Goal: Task Accomplishment & Management: Manage account settings

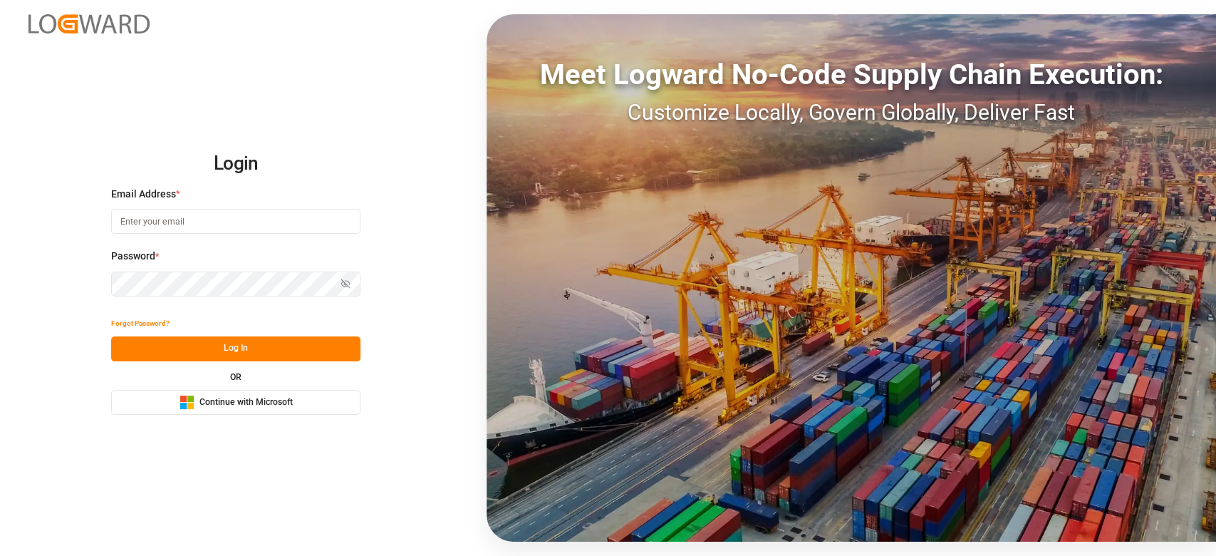
click at [299, 403] on button "Microsoft Logo Continue with Microsoft" at bounding box center [235, 402] width 249 height 25
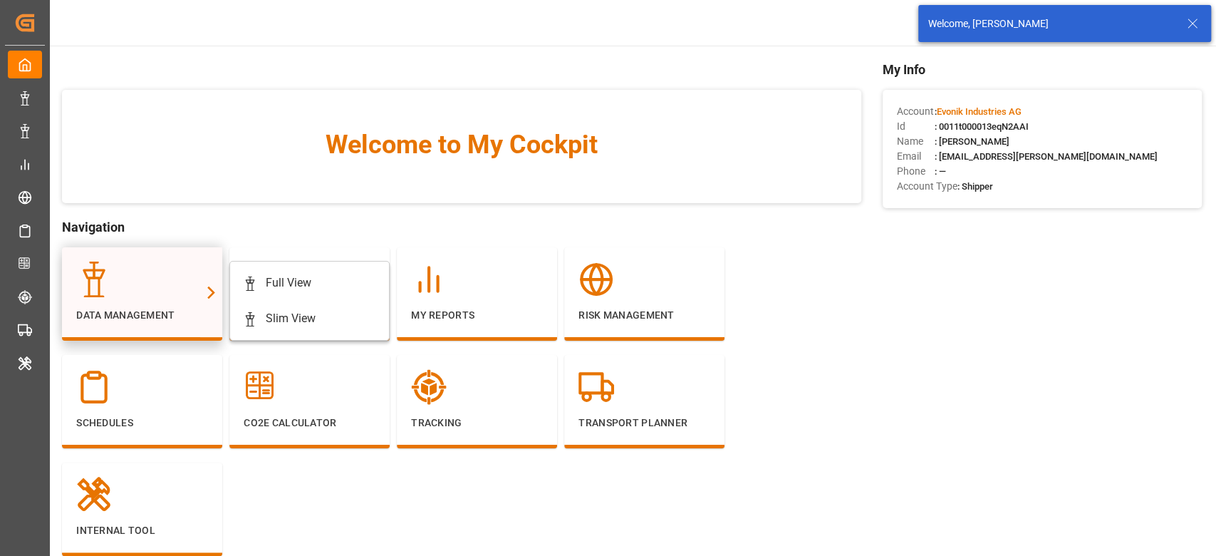
click at [154, 264] on div at bounding box center [142, 279] width 132 height 36
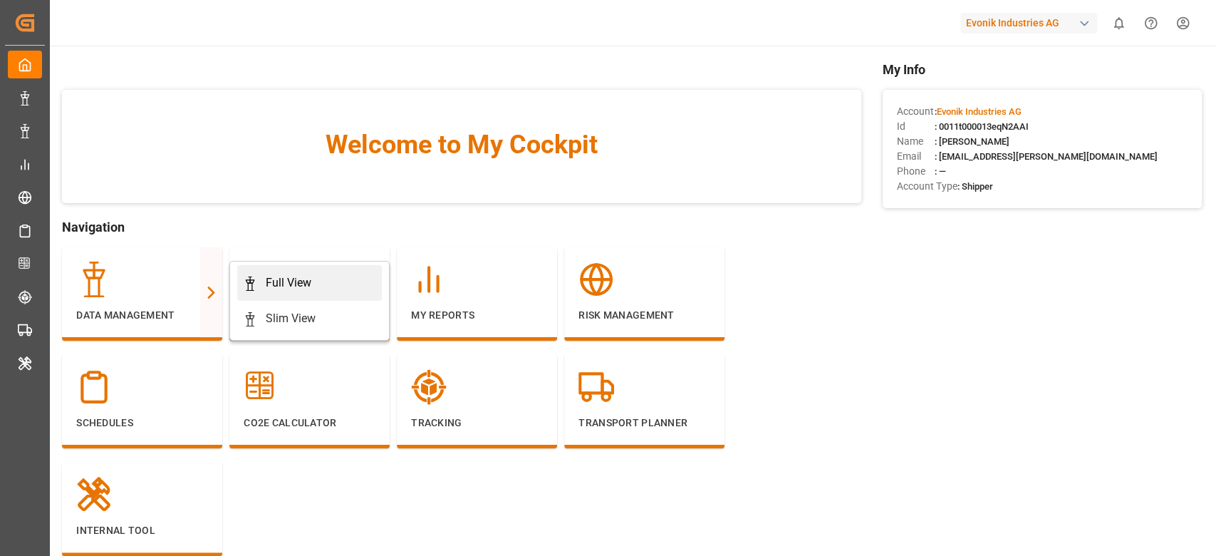
click at [261, 287] on div "Full View" at bounding box center [309, 282] width 133 height 17
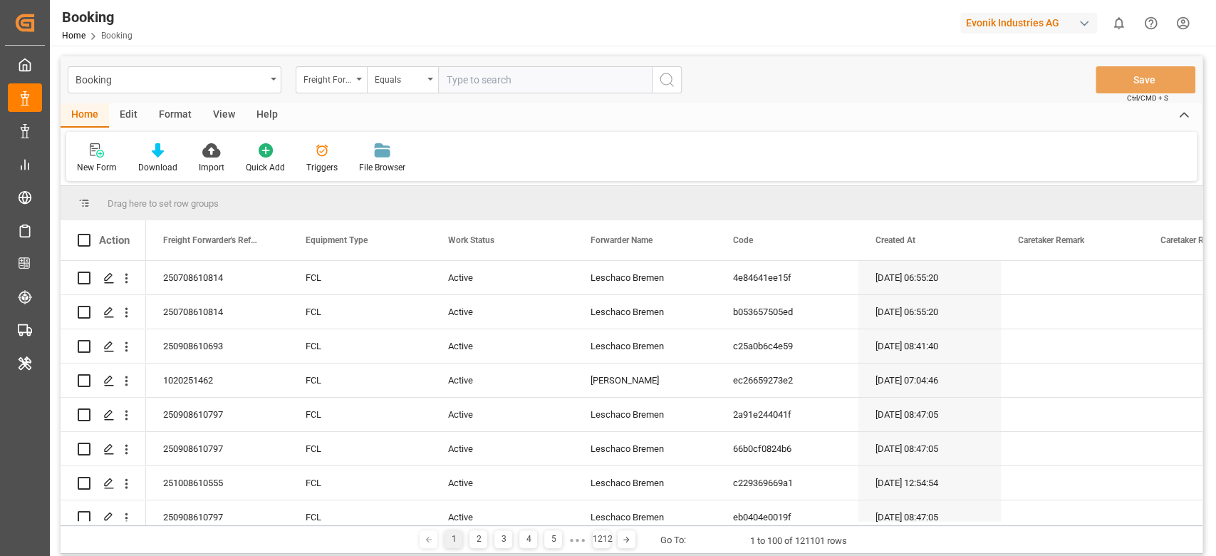
click at [190, 113] on div "Format" at bounding box center [175, 115] width 54 height 24
click at [98, 151] on icon at bounding box center [98, 151] width 10 height 11
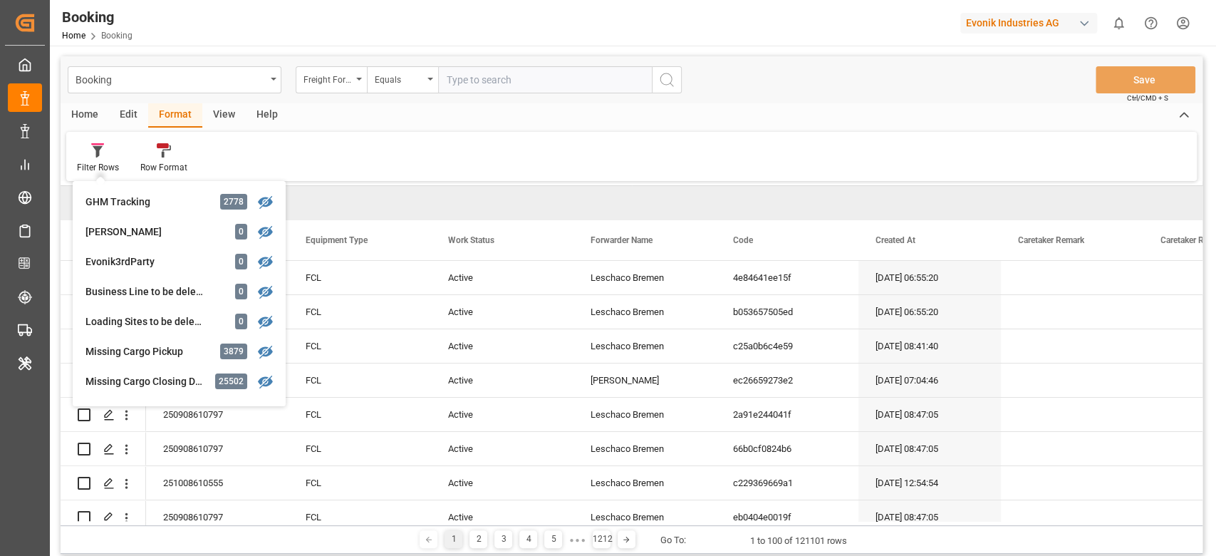
click at [471, 136] on div "Filter Rows GHM Tracking 2778 [PERSON_NAME] 0 Evonik3rdParty 0 Business Line to…" at bounding box center [631, 156] width 1131 height 49
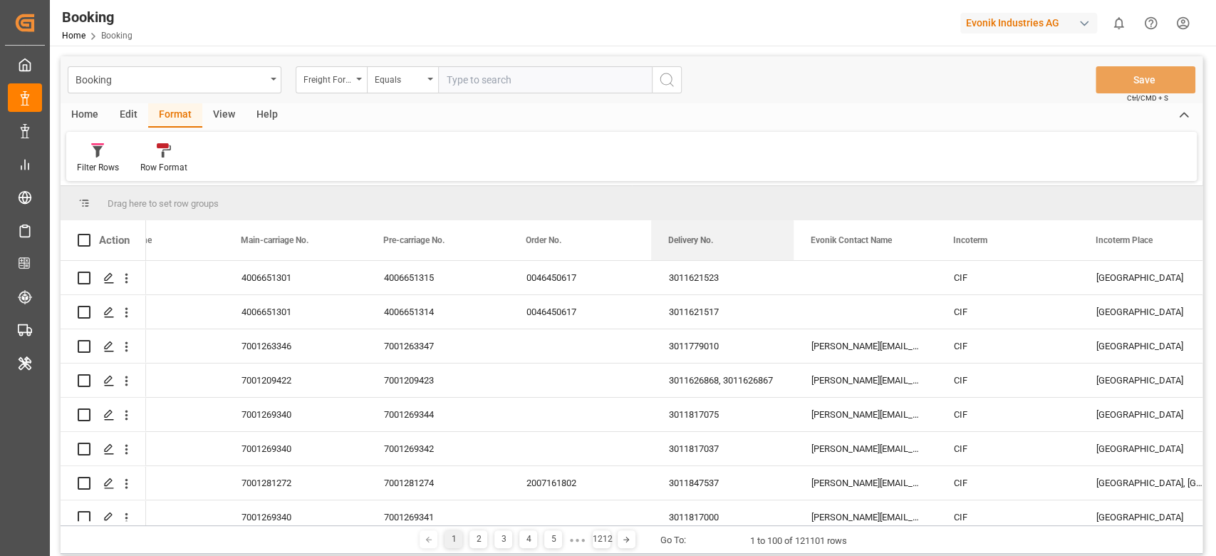
drag, startPoint x: 695, startPoint y: 236, endPoint x: 680, endPoint y: 201, distance: 38.0
click at [680, 201] on div "Drag here to set row groups Drag here to set column labels Action Segment Busin…" at bounding box center [632, 355] width 1142 height 339
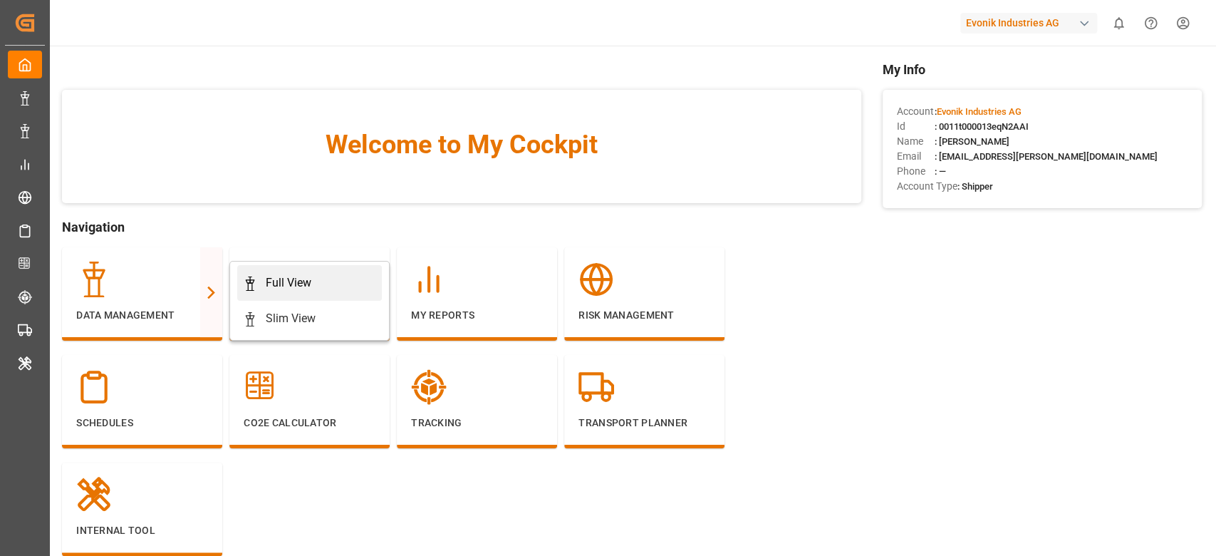
click at [284, 275] on div "Full View" at bounding box center [289, 282] width 46 height 17
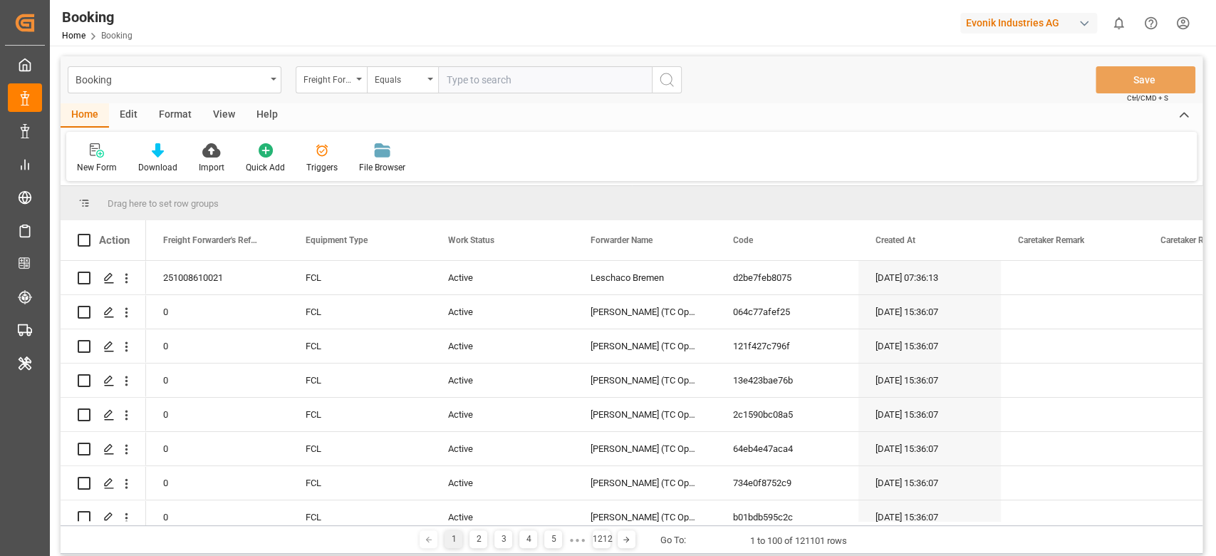
click at [187, 120] on div "Format" at bounding box center [175, 115] width 54 height 24
click at [94, 167] on div "Filter Rows" at bounding box center [98, 167] width 42 height 13
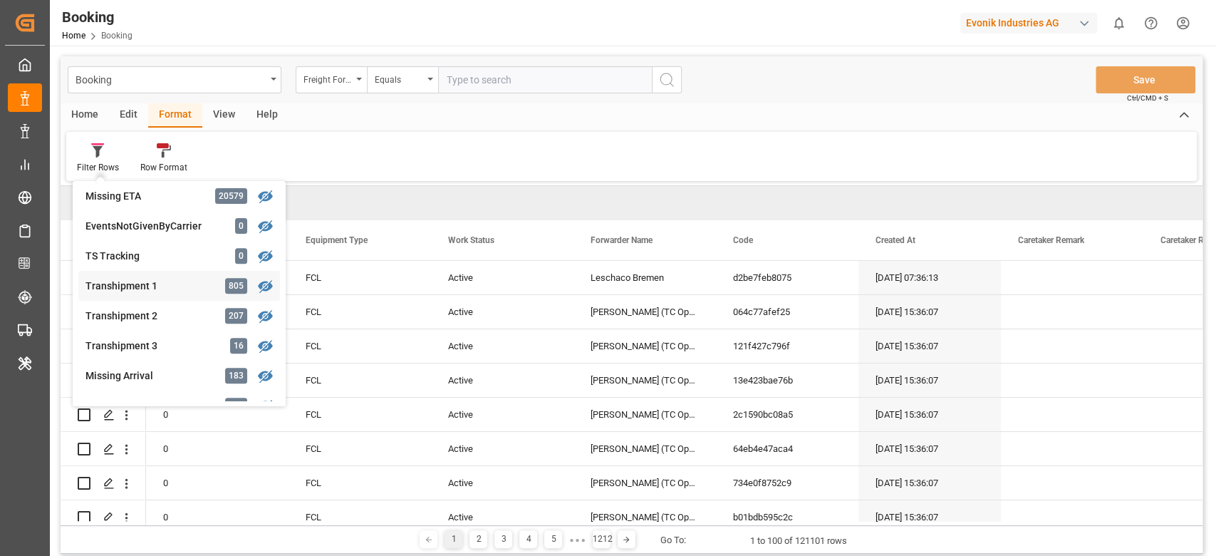
click at [140, 279] on div "Booking Freight Forwarder's Reference No. Equals Save Ctrl/CMD + S Home Edit Fo…" at bounding box center [632, 304] width 1142 height 497
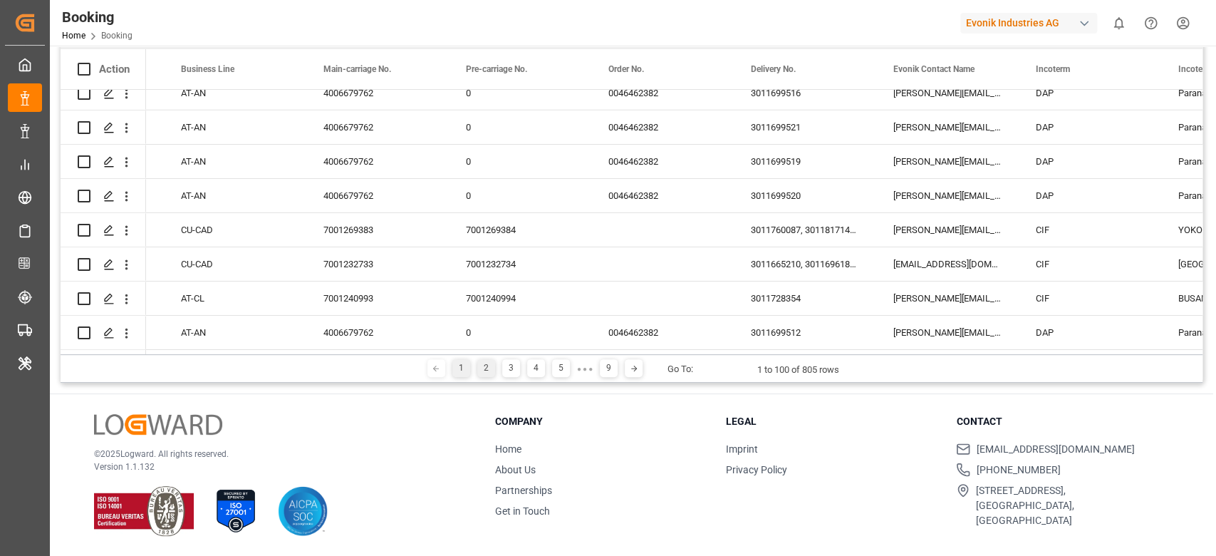
click at [482, 368] on div "2" at bounding box center [486, 368] width 18 height 18
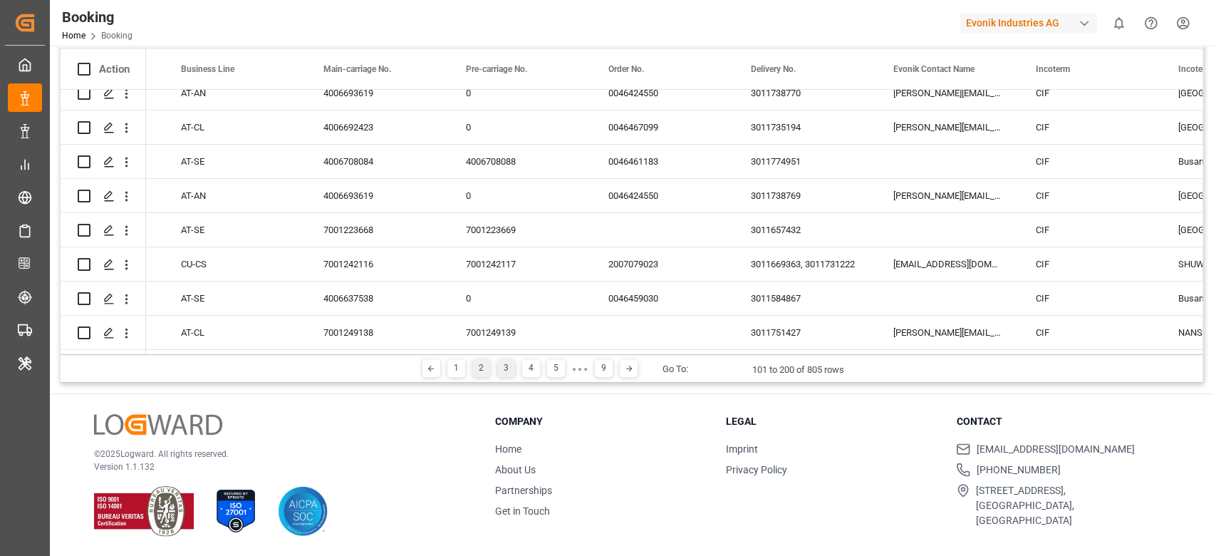
click at [512, 374] on div "3" at bounding box center [506, 368] width 18 height 18
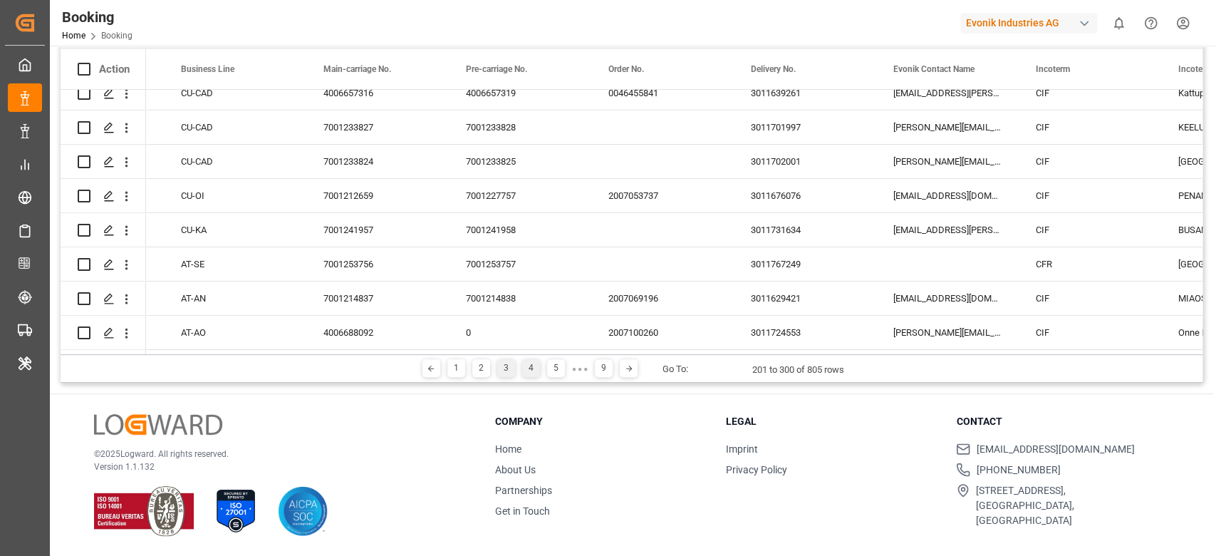
click at [534, 368] on div "4" at bounding box center [531, 368] width 18 height 18
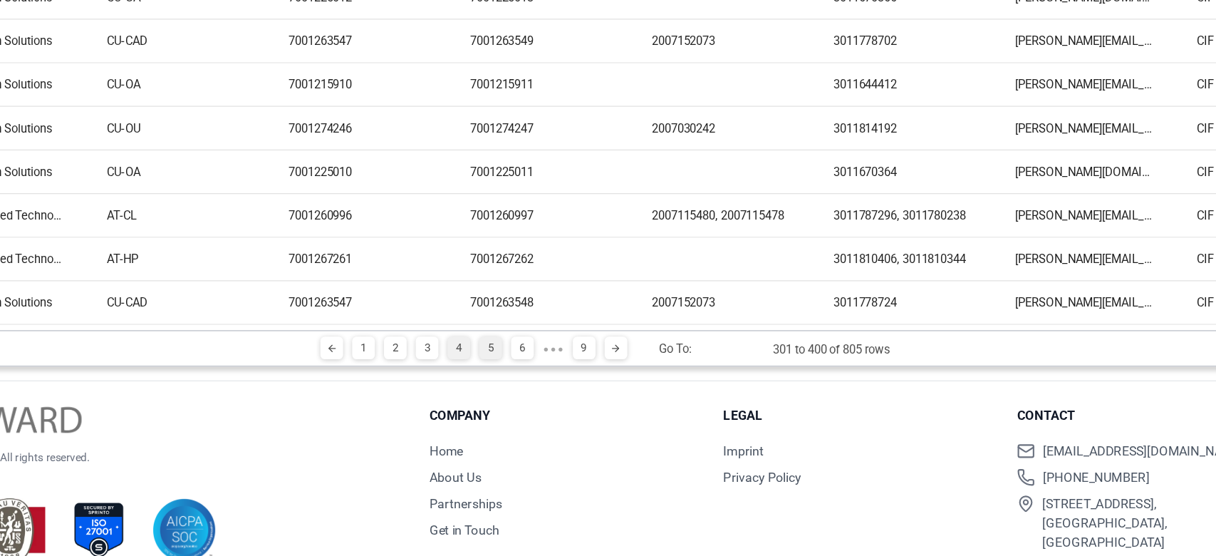
click at [541, 377] on div "5" at bounding box center [543, 368] width 18 height 18
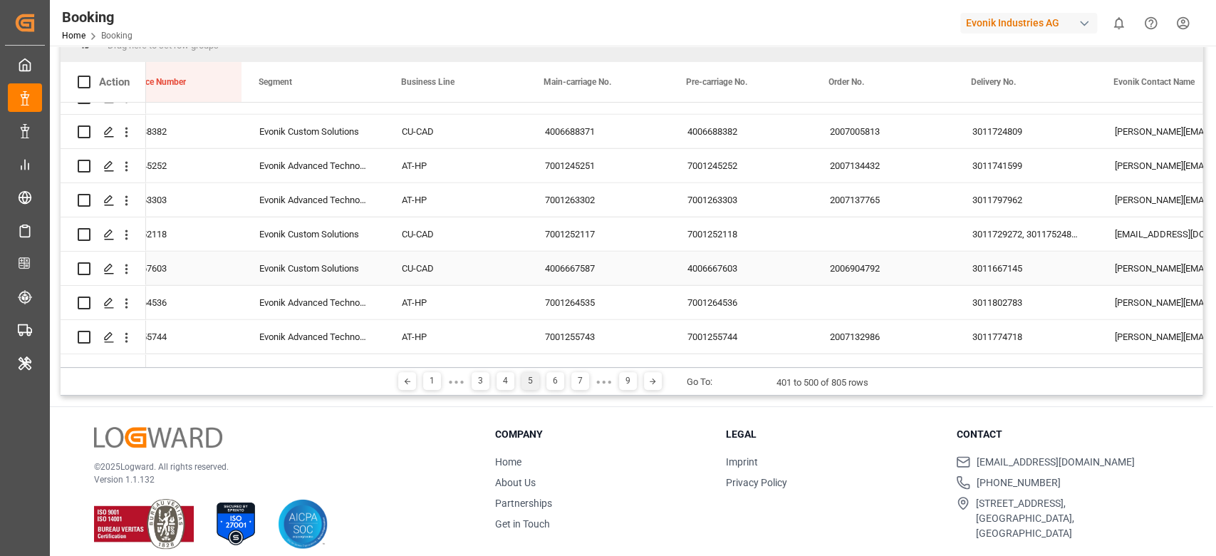
scroll to position [0, 1466]
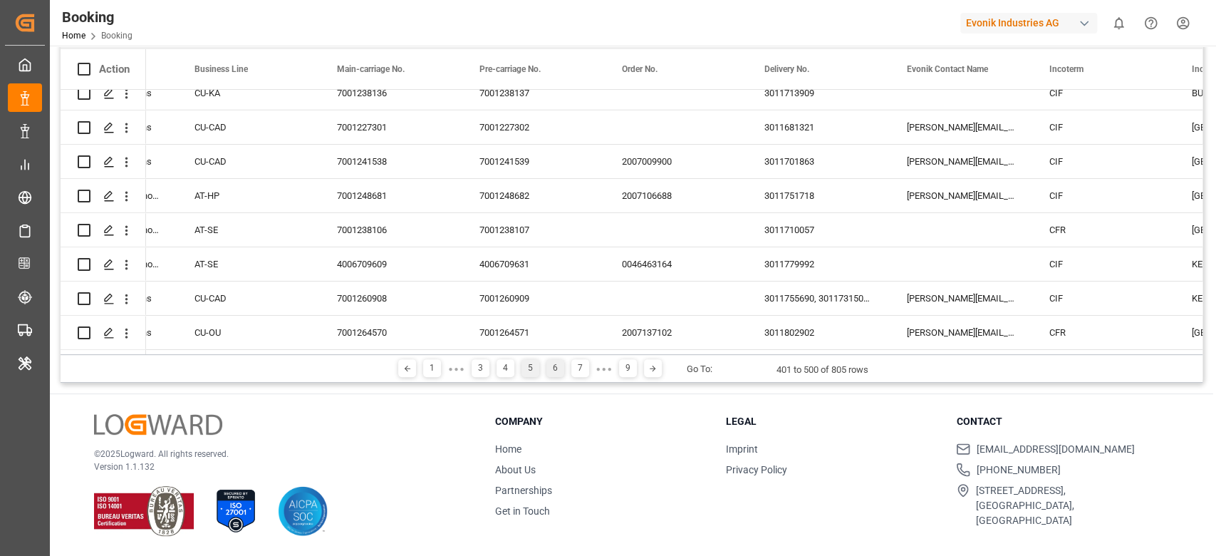
click at [546, 371] on div "6" at bounding box center [555, 368] width 18 height 18
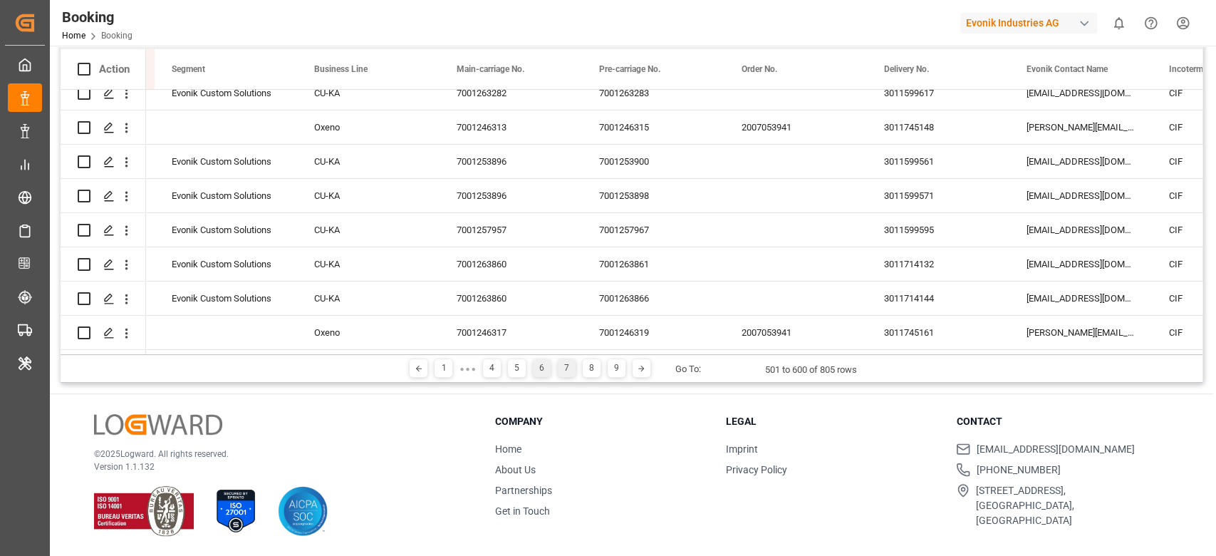
click at [561, 369] on div "7" at bounding box center [567, 368] width 18 height 18
click at [580, 368] on div "8" at bounding box center [579, 368] width 18 height 18
click at [598, 366] on div "9" at bounding box center [604, 368] width 18 height 18
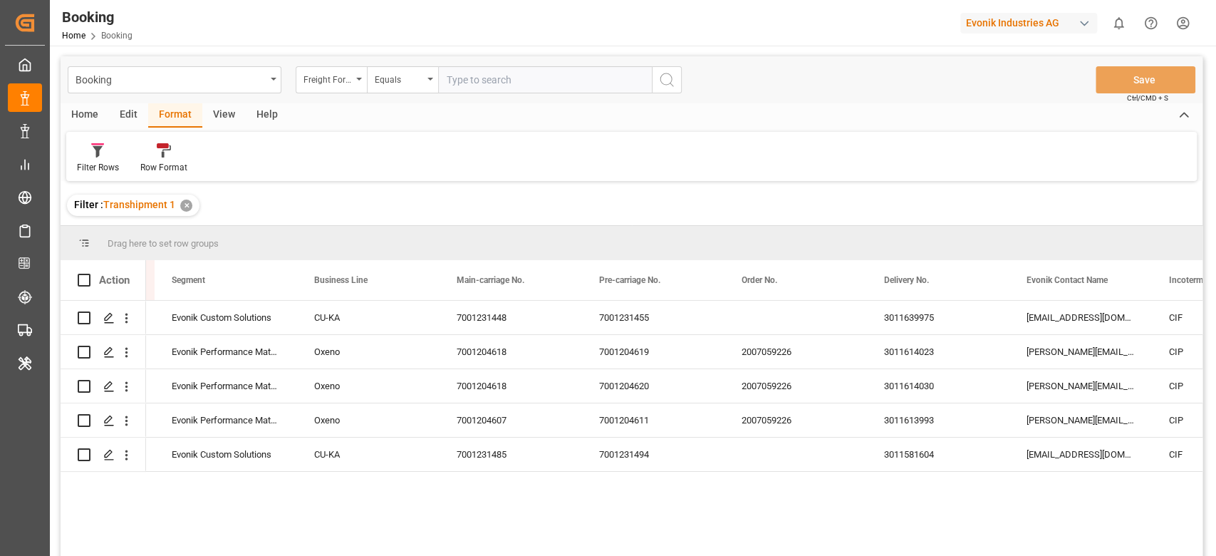
click at [770, 220] on div "Filter : Transhipment 1 ✕" at bounding box center [632, 205] width 1142 height 40
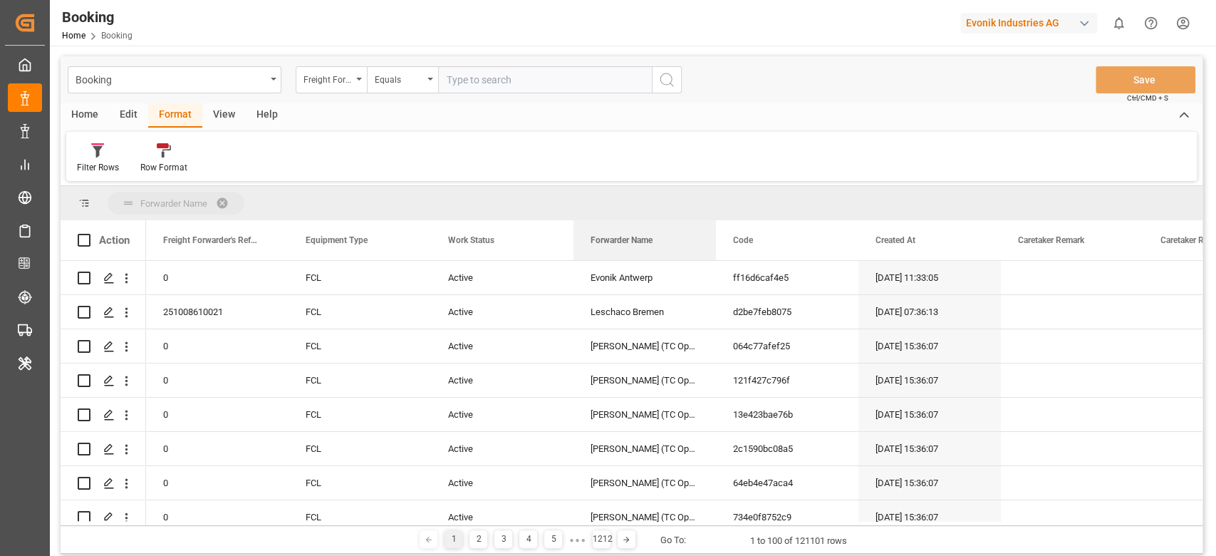
drag, startPoint x: 592, startPoint y: 225, endPoint x: 588, endPoint y: 202, distance: 23.9
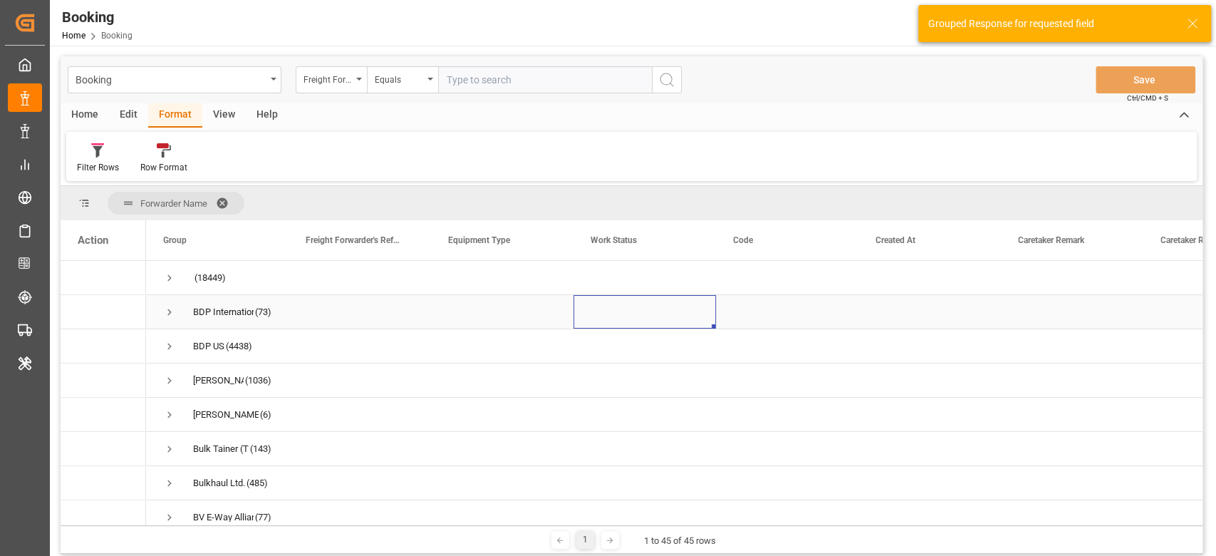
click at [694, 317] on div "Press SPACE to select this row." at bounding box center [645, 311] width 143 height 33
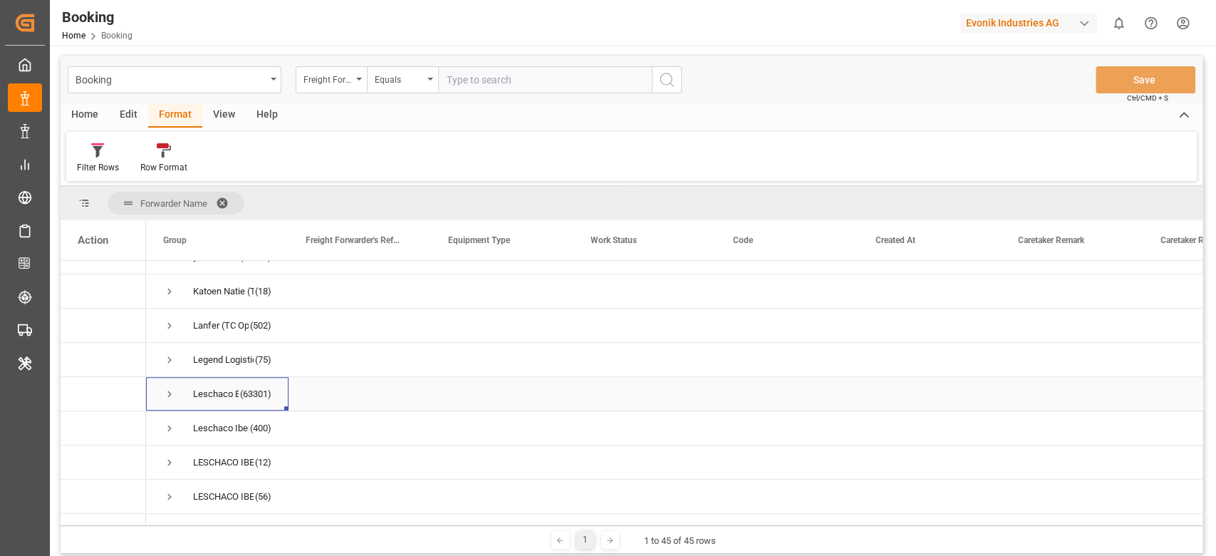
click at [170, 396] on span "Press SPACE to select this row." at bounding box center [169, 394] width 13 height 13
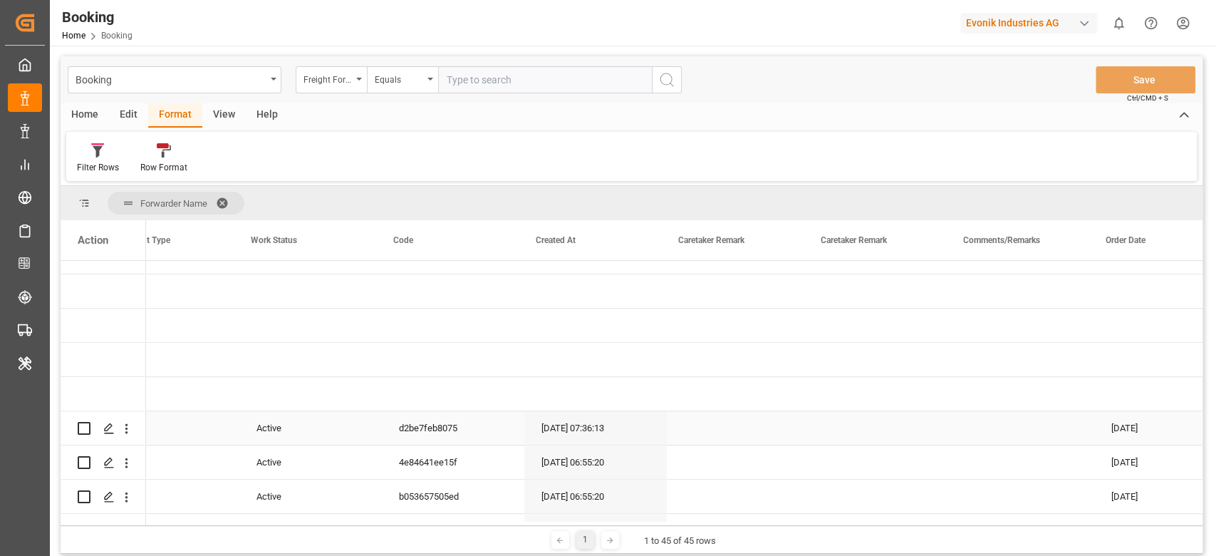
scroll to position [0, 341]
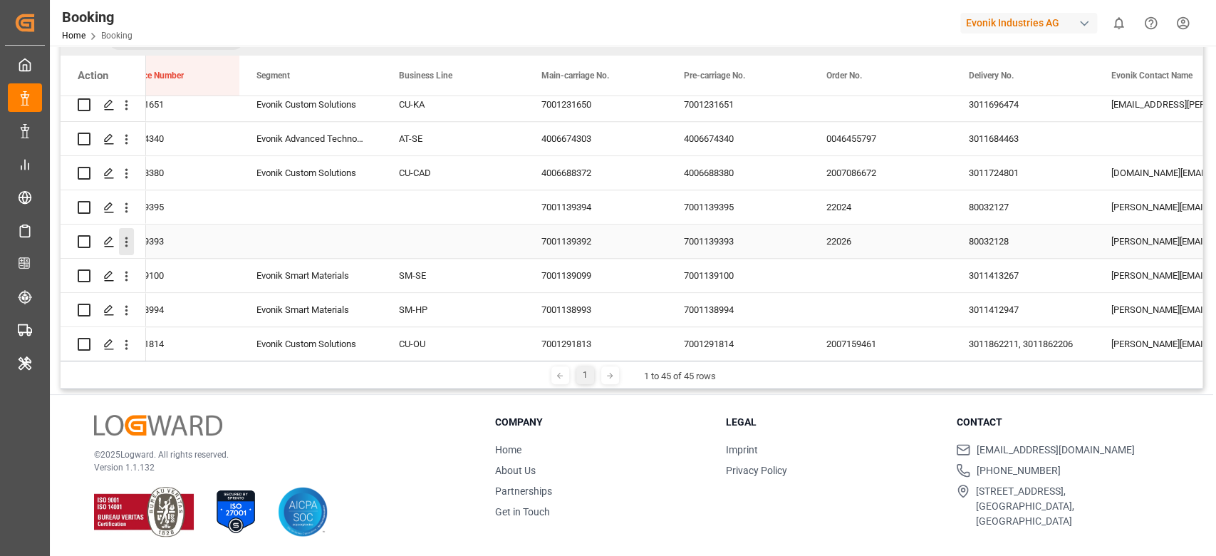
click at [127, 244] on icon "open menu" at bounding box center [126, 242] width 3 height 10
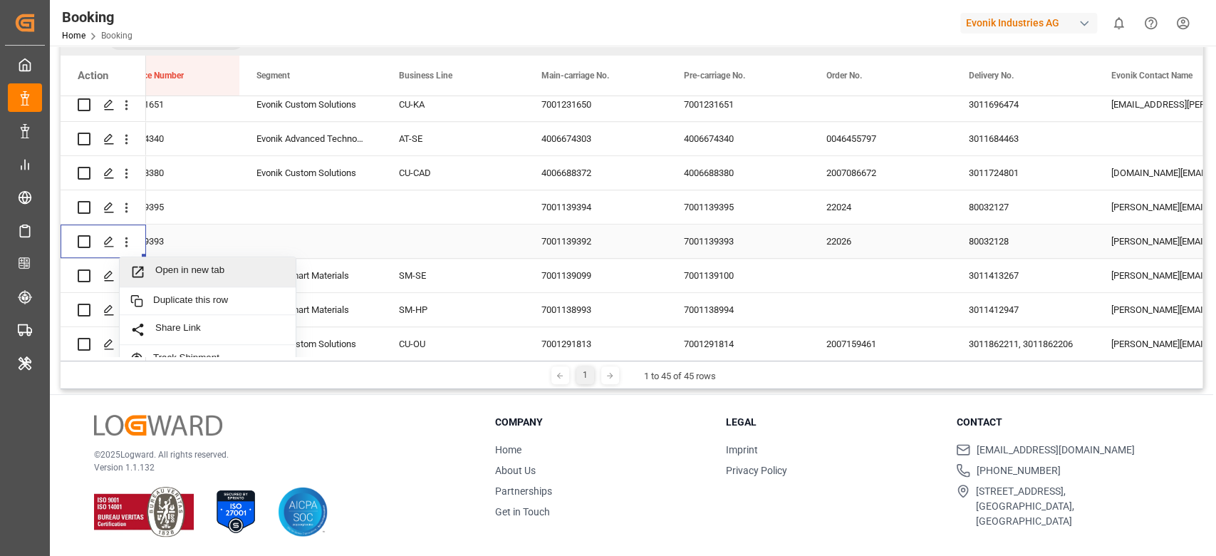
click at [170, 266] on span "Open in new tab" at bounding box center [220, 271] width 130 height 15
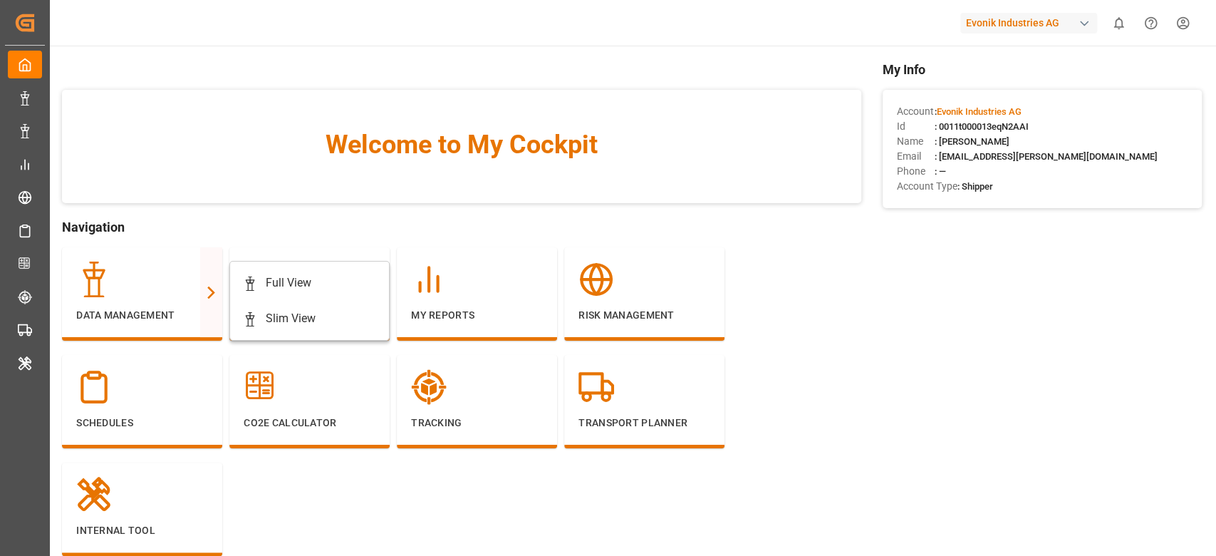
click at [191, 257] on div "Data Management" at bounding box center [142, 293] width 160 height 93
click at [297, 277] on div "Full View" at bounding box center [289, 282] width 46 height 17
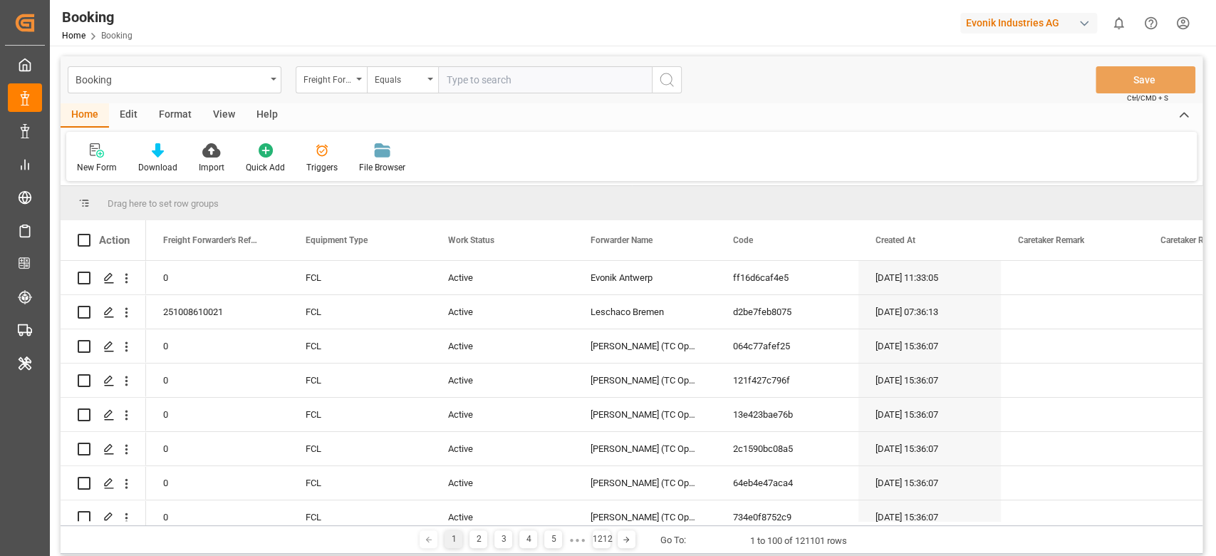
click at [1047, 19] on div "Evonik Industries AG" at bounding box center [1028, 23] width 137 height 21
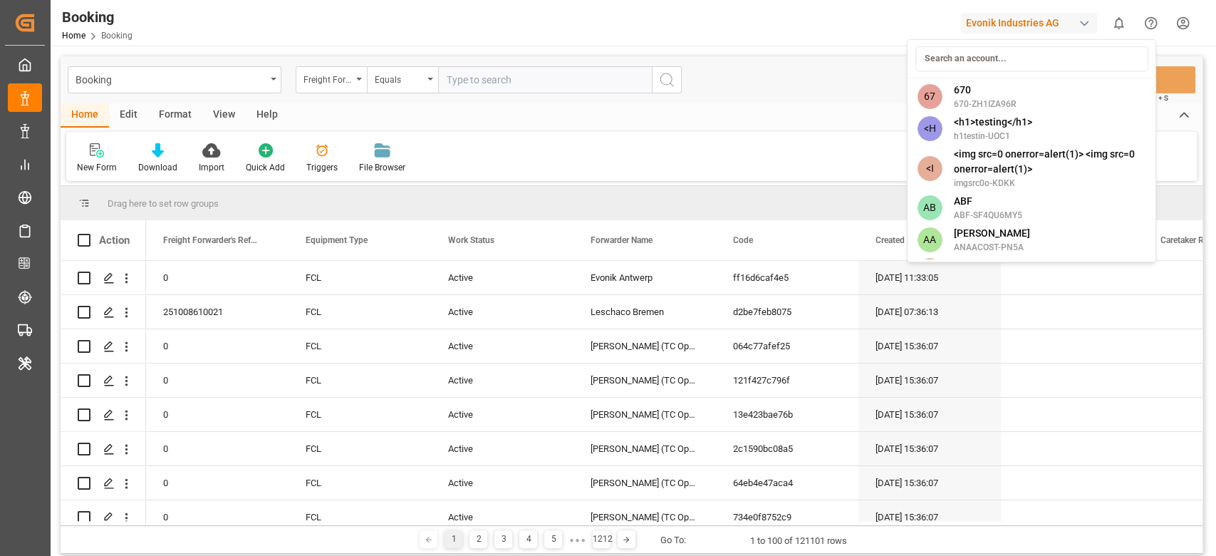
click at [993, 52] on input at bounding box center [1031, 58] width 233 height 25
type input "e"
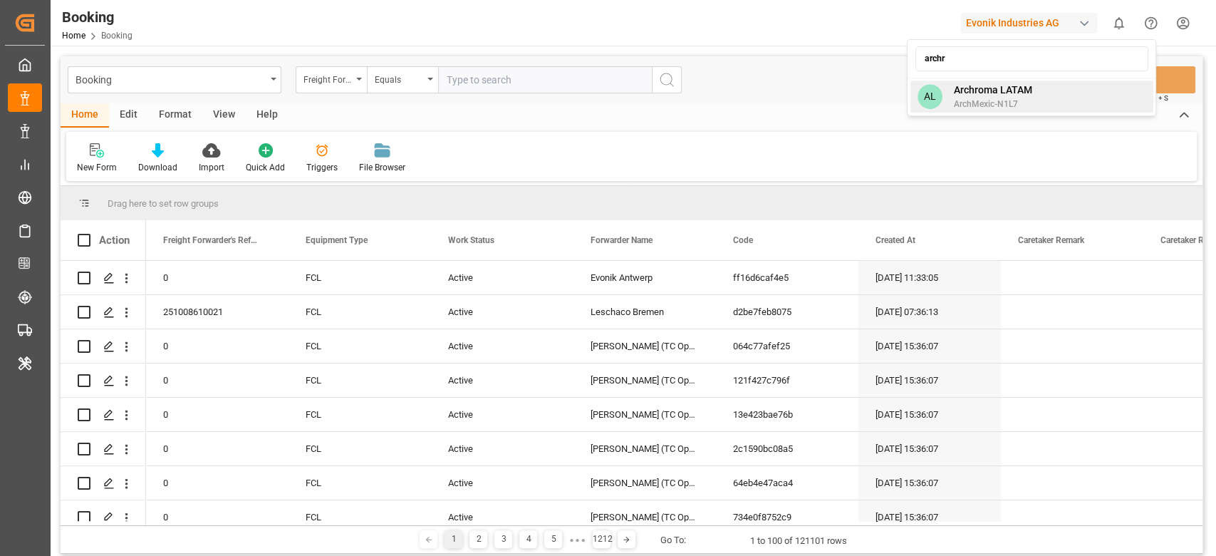
type input "archr"
click at [948, 92] on div "Archroma LATAM ArchMexic-N1L7" at bounding box center [987, 97] width 90 height 28
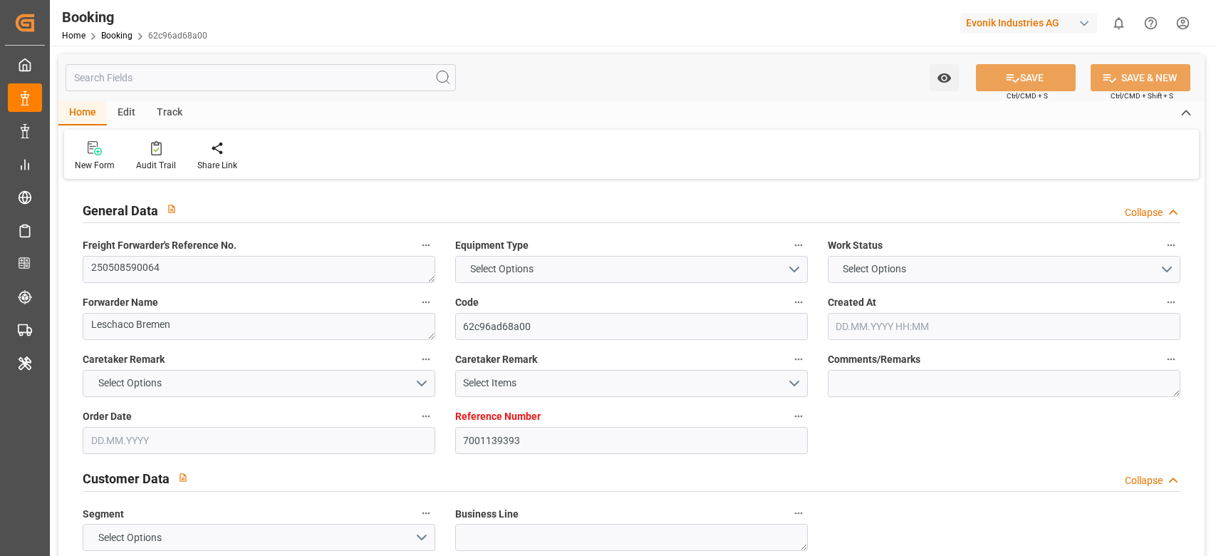
type input "7001139393"
type input "9332858"
type input "Hapag [PERSON_NAME]"
type input "Hapag Lloyd Aktiengesellschaft"
type input "BEANR"
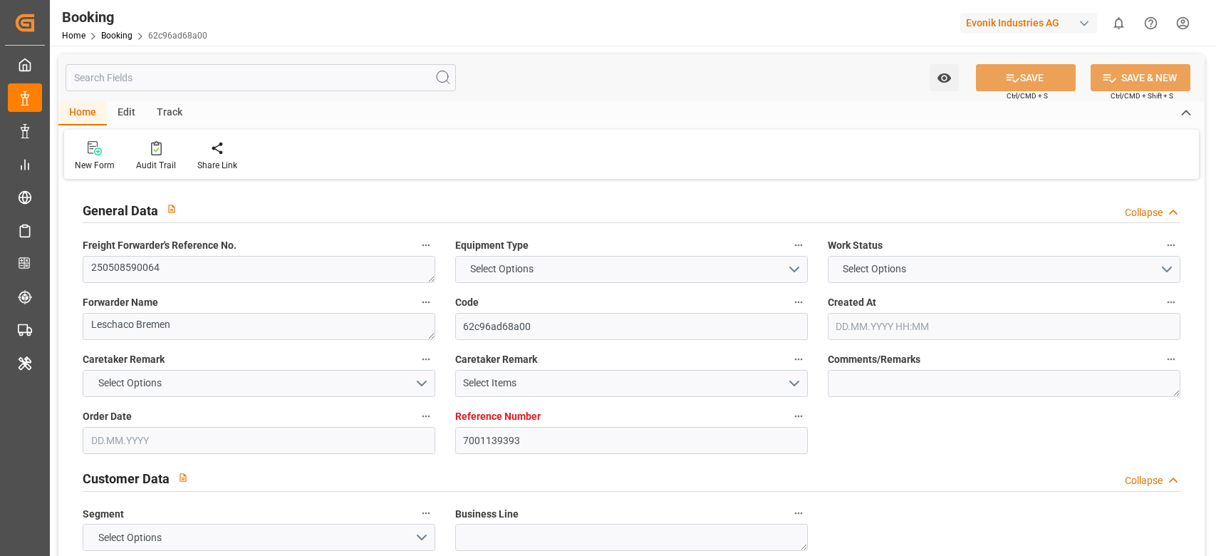
type input "USCHS"
type input "07.10.2025 02:12"
type input "[DATE]"
type input "05.05.2025 00:00"
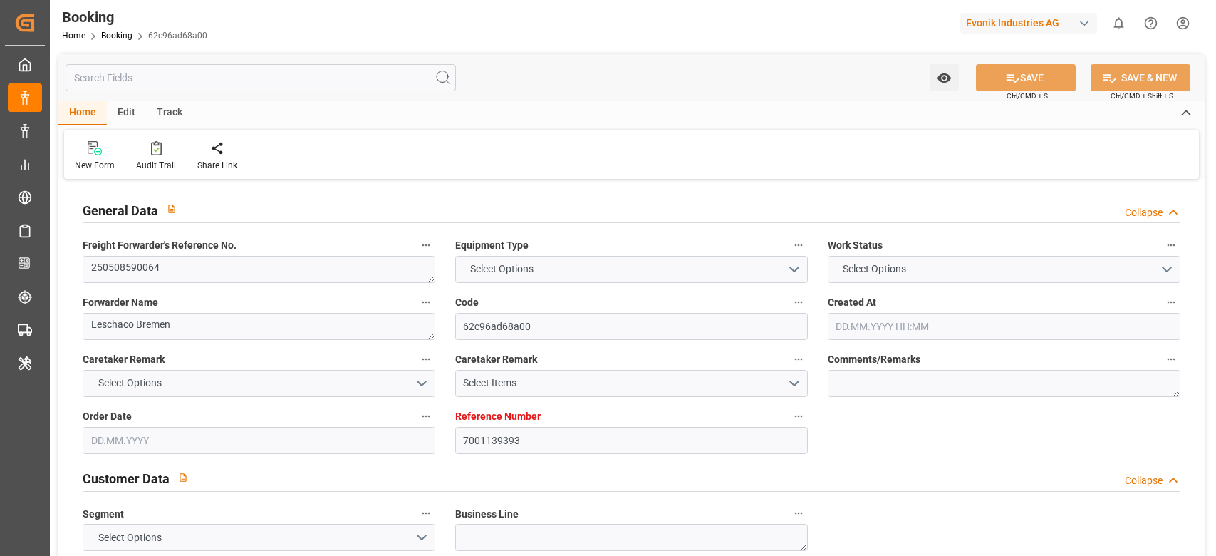
type input "20.05.2025 00:00"
type input "09.06.2025 00:00"
click at [316, 282] on div "Freight Forwarder's Reference No. 250508590064" at bounding box center [259, 259] width 373 height 57
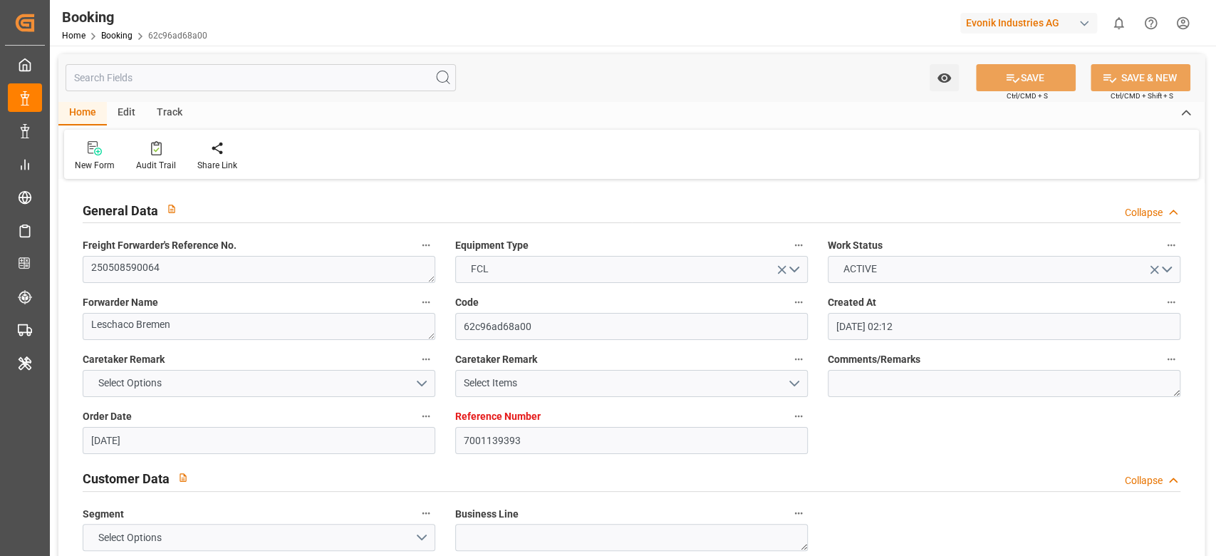
click at [316, 282] on div "Freight Forwarder's Reference No. 250508590064" at bounding box center [259, 259] width 373 height 57
drag, startPoint x: 316, startPoint y: 282, endPoint x: 317, endPoint y: 272, distance: 10.0
click at [317, 272] on div "Freight Forwarder's Reference No. 250508590064" at bounding box center [259, 259] width 373 height 57
click at [317, 272] on textarea "250508590064" at bounding box center [259, 269] width 353 height 27
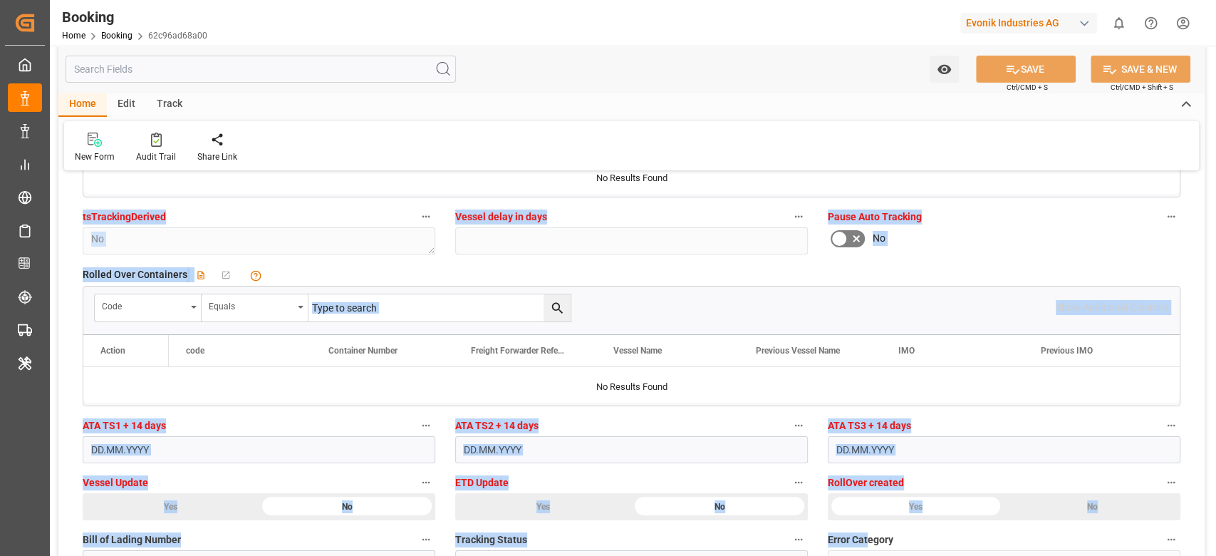
scroll to position [3516, 0]
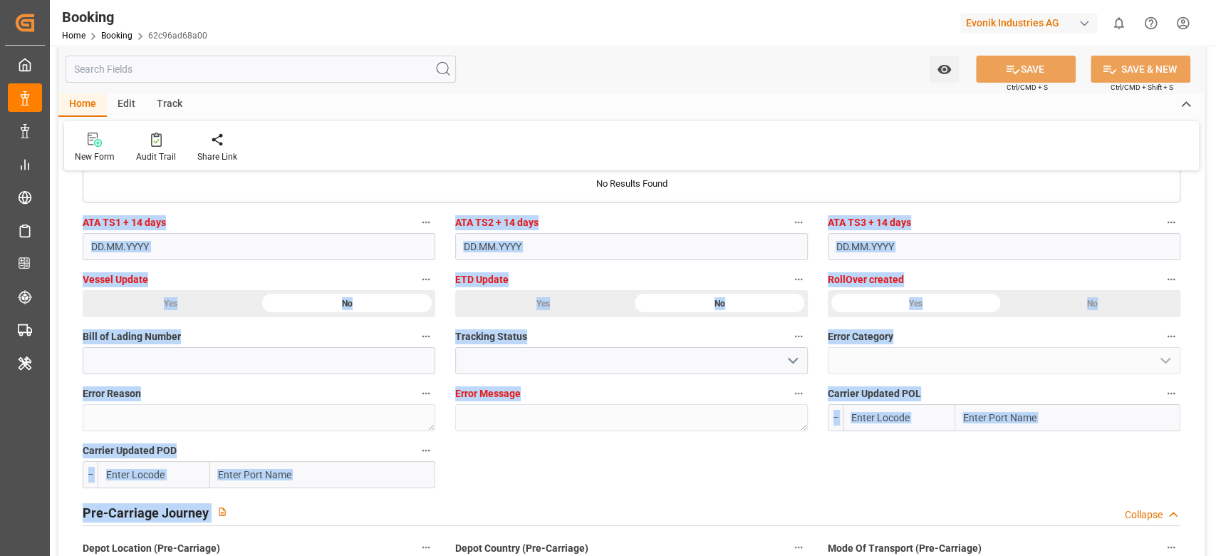
drag, startPoint x: 663, startPoint y: 531, endPoint x: 872, endPoint y: 584, distance: 215.5
click at [872, 555] on html "Created by potrace 1.15, written by Peter Selinger 2001-2017 Created by potrace…" at bounding box center [608, 278] width 1216 height 556
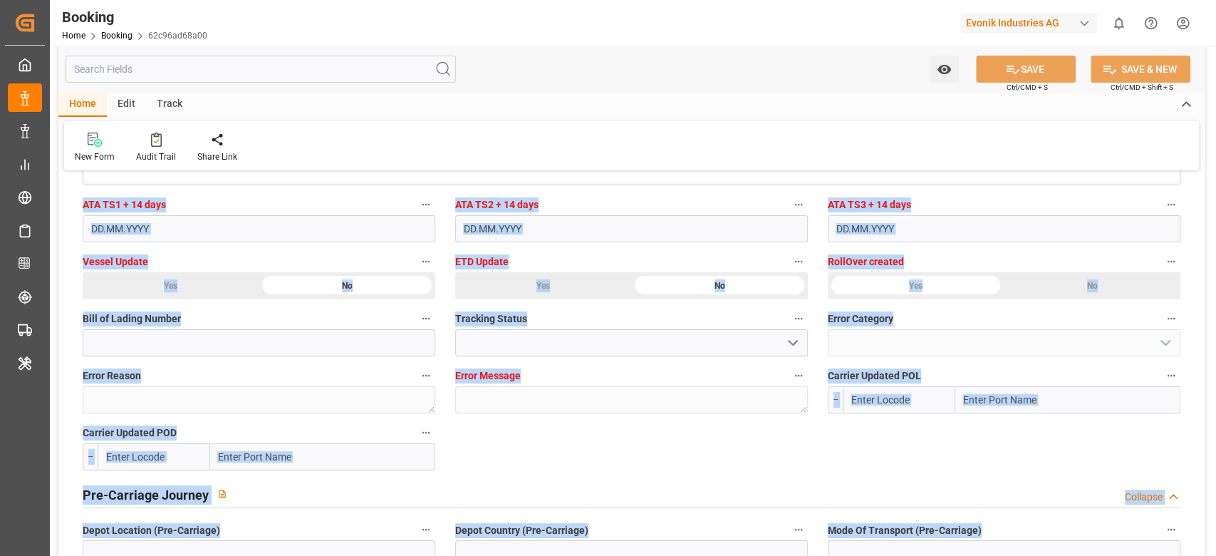
click at [875, 485] on div "Pre-Carriage Journey Collapse" at bounding box center [632, 493] width 1098 height 27
